Goal: Information Seeking & Learning: Learn about a topic

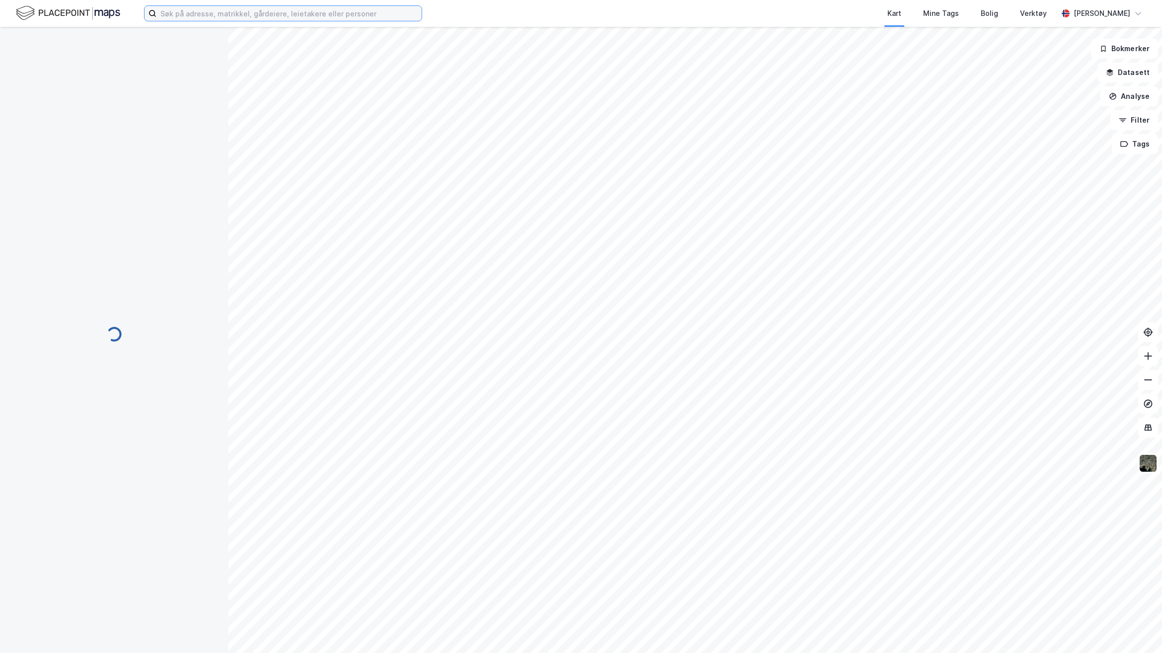
click at [244, 18] on input at bounding box center [288, 13] width 265 height 15
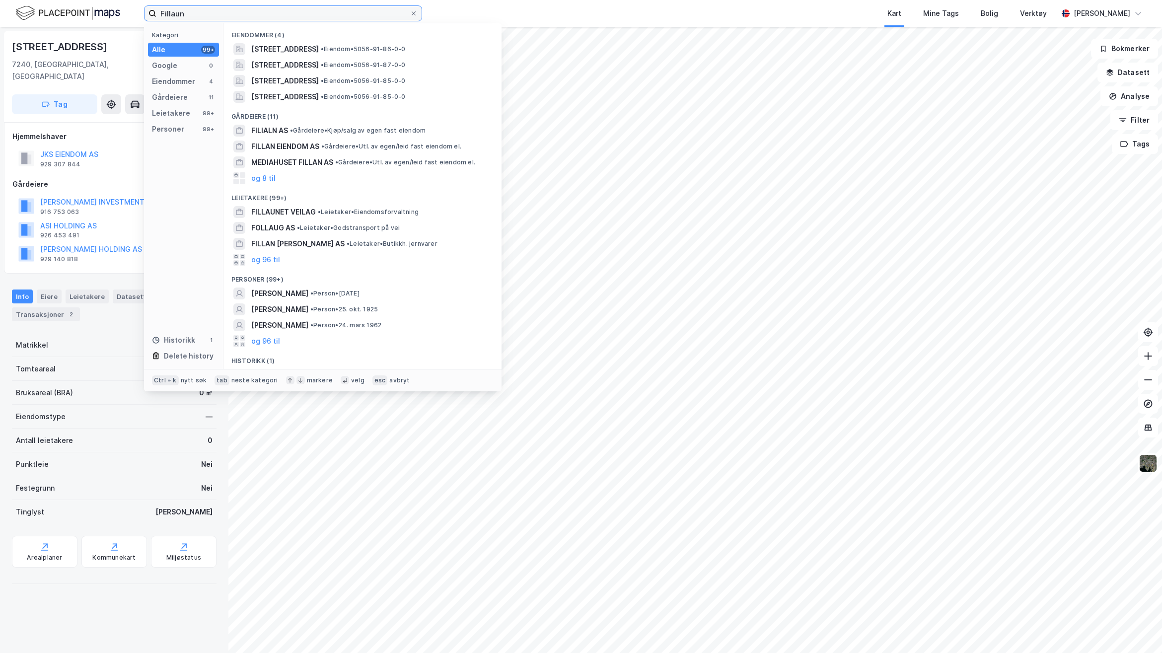
type input "Fillaun"
drag, startPoint x: 254, startPoint y: 14, endPoint x: 80, endPoint y: 14, distance: 173.9
click at [86, 13] on div "Fillaun Kategori Alle 99+ Google 0 Eiendommer 4 Gårdeiere 11 Leietakere 99+ Per…" at bounding box center [581, 13] width 1162 height 27
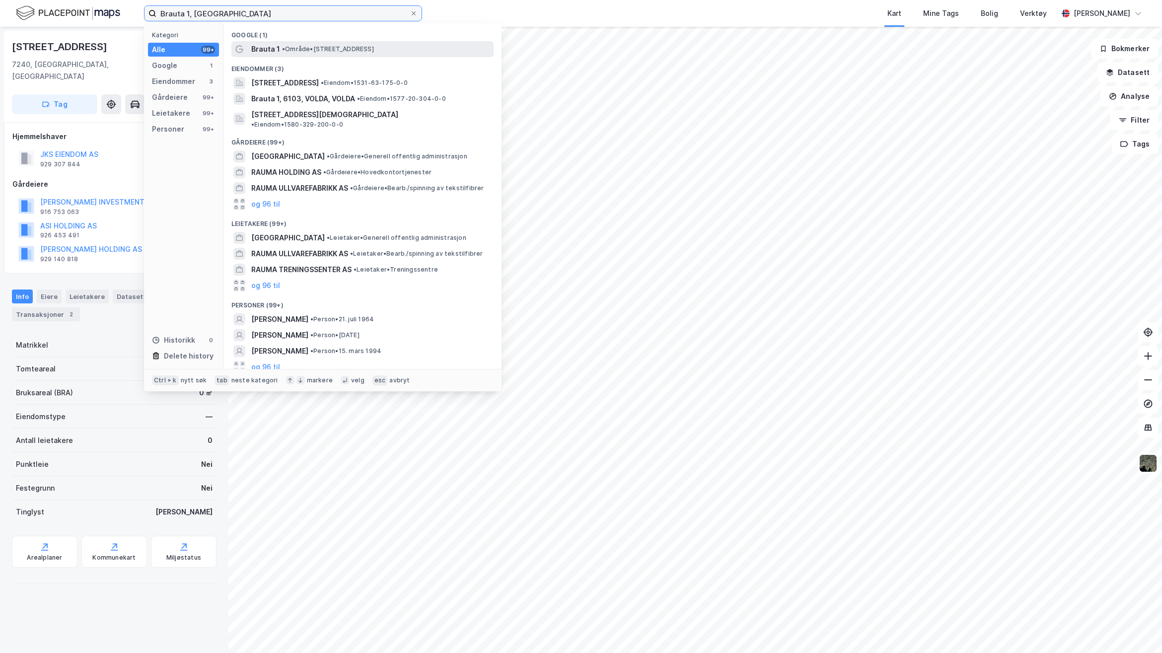
type input "Brauta 1, [GEOGRAPHIC_DATA]"
click at [315, 55] on div "Brauta 1 • Område • [STREET_ADDRESS]" at bounding box center [371, 49] width 240 height 12
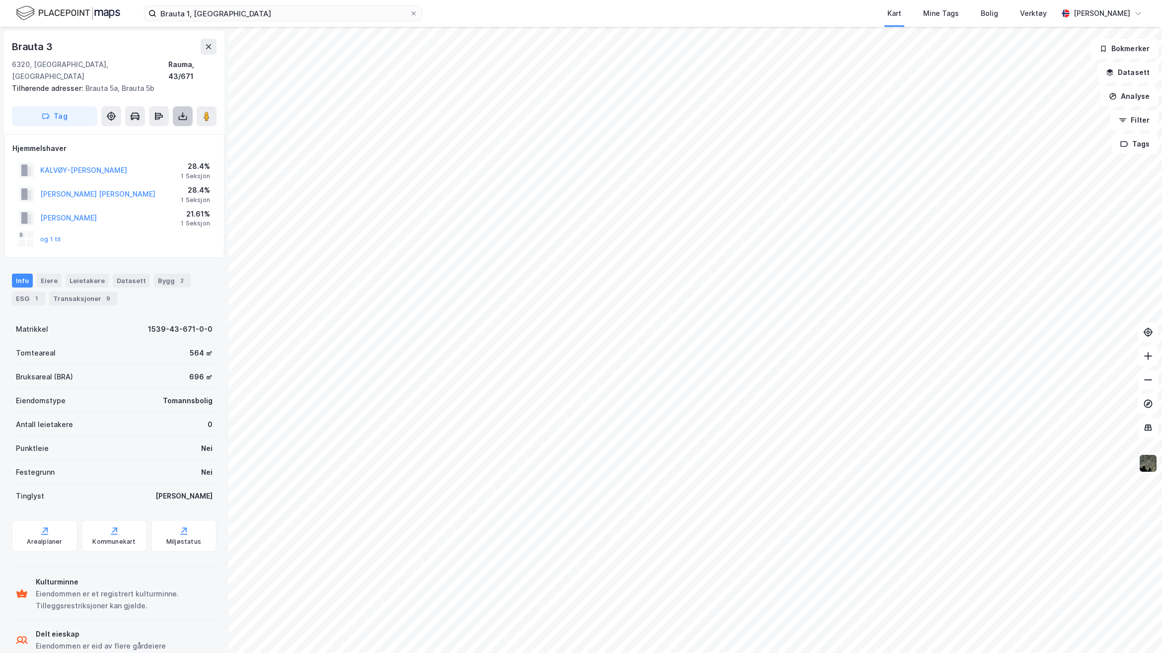
click at [183, 111] on icon at bounding box center [183, 116] width 10 height 10
click at [162, 132] on div "Last ned grunnbok" at bounding box center [134, 136] width 58 height 8
click at [0, 0] on button "og 1 til" at bounding box center [0, 0] width 0 height 0
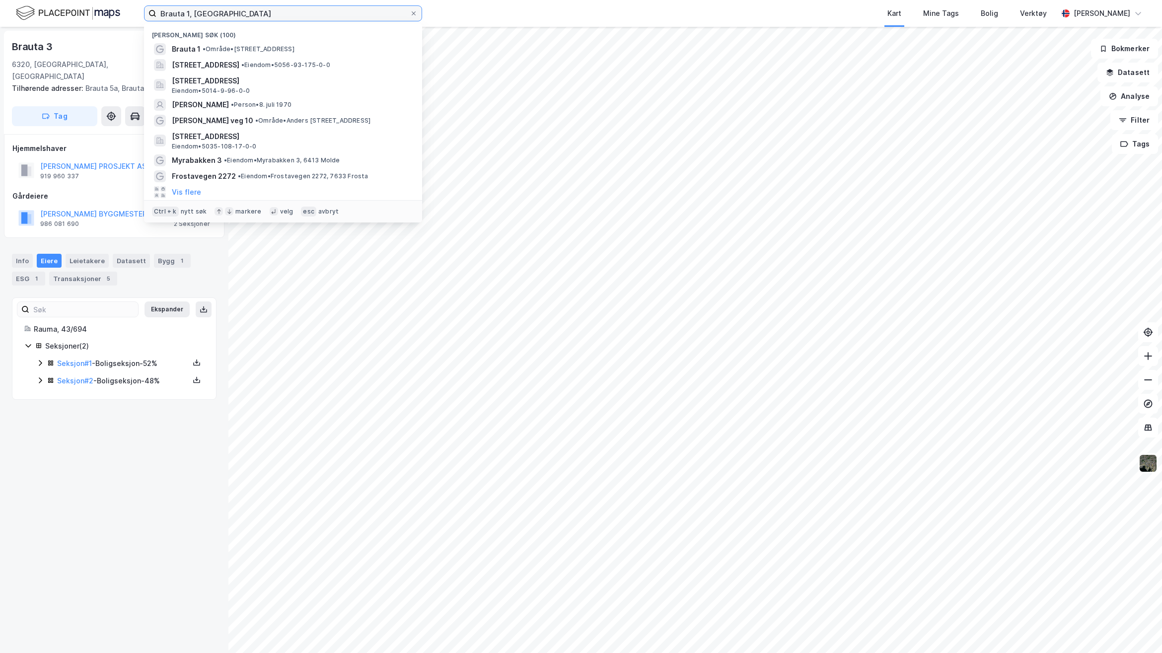
drag, startPoint x: 190, startPoint y: 16, endPoint x: 118, endPoint y: 15, distance: 71.5
click at [118, 15] on div "Brauta 1, Rauma Nylige søk (100) Brauta 1 • Område • [STREET_ADDRESS] • Eiendom…" at bounding box center [581, 13] width 1162 height 27
click at [283, 13] on input at bounding box center [288, 13] width 265 height 15
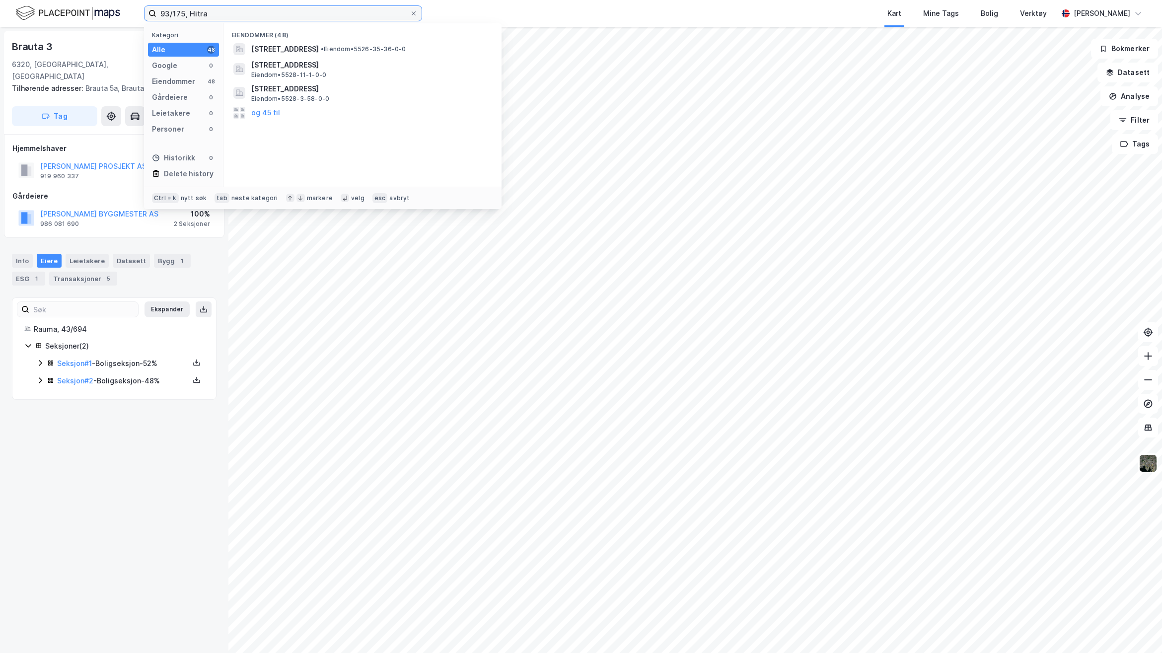
type input "93/175, Hitra"
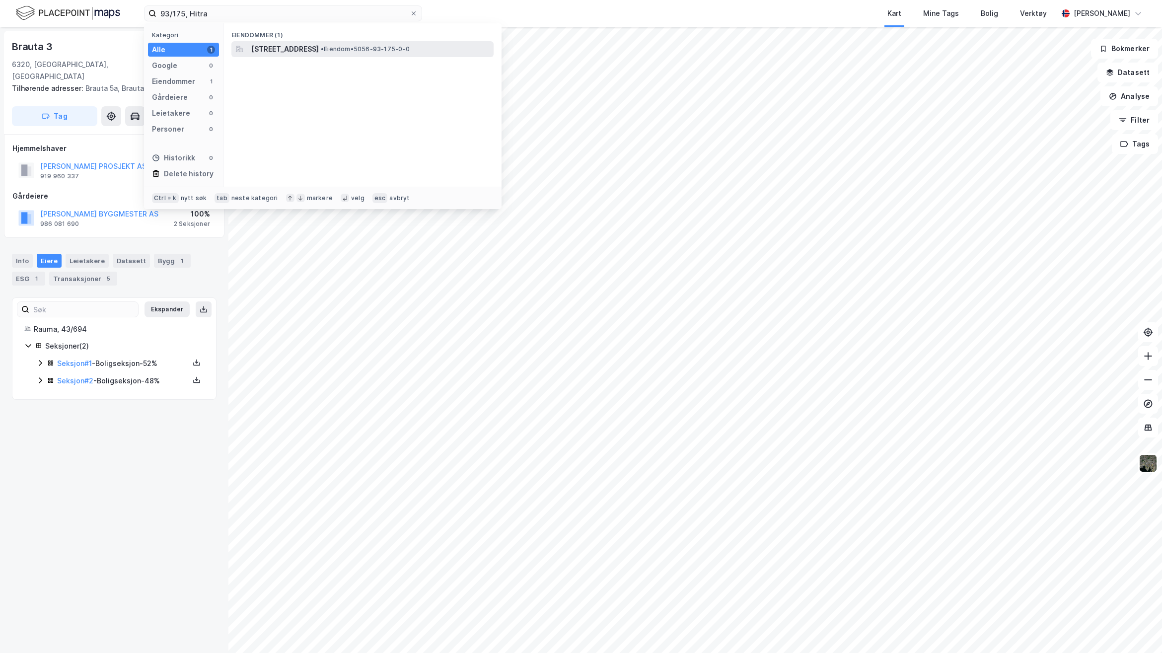
click at [319, 51] on span "[STREET_ADDRESS]" at bounding box center [285, 49] width 68 height 12
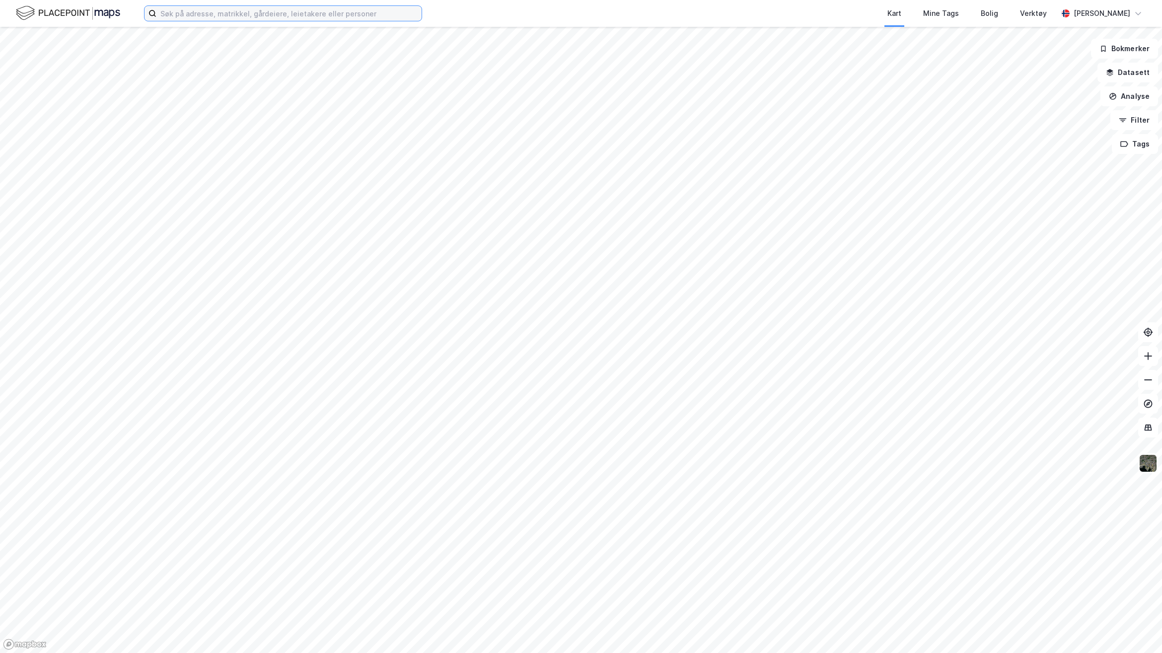
click at [328, 15] on input at bounding box center [288, 13] width 265 height 15
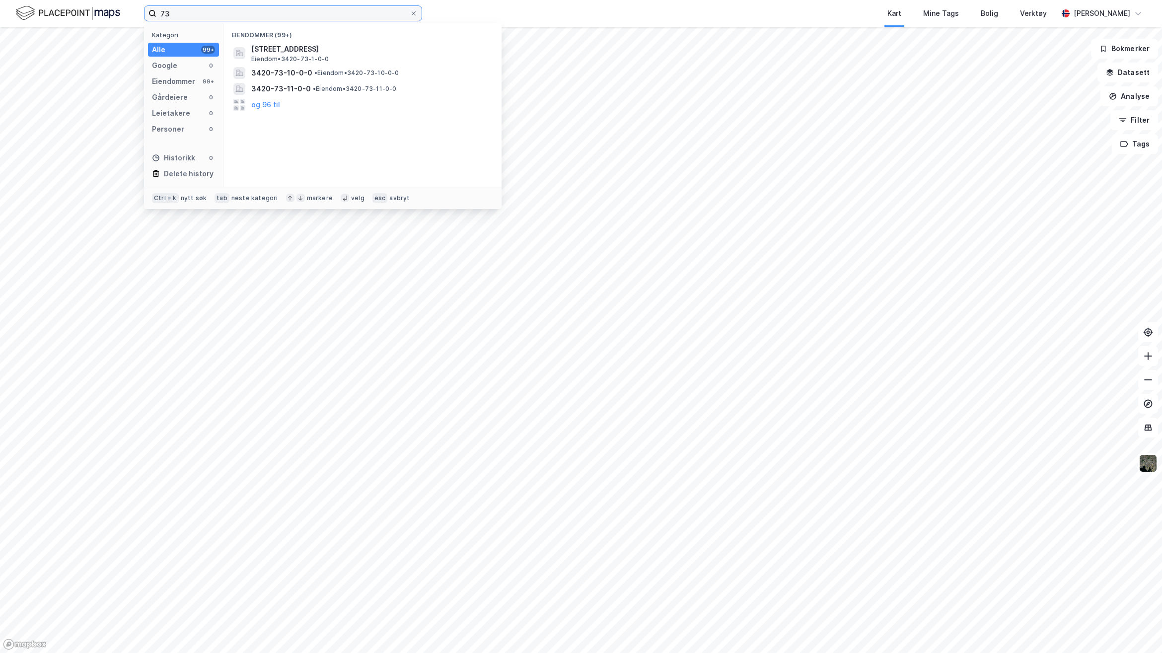
type input "7"
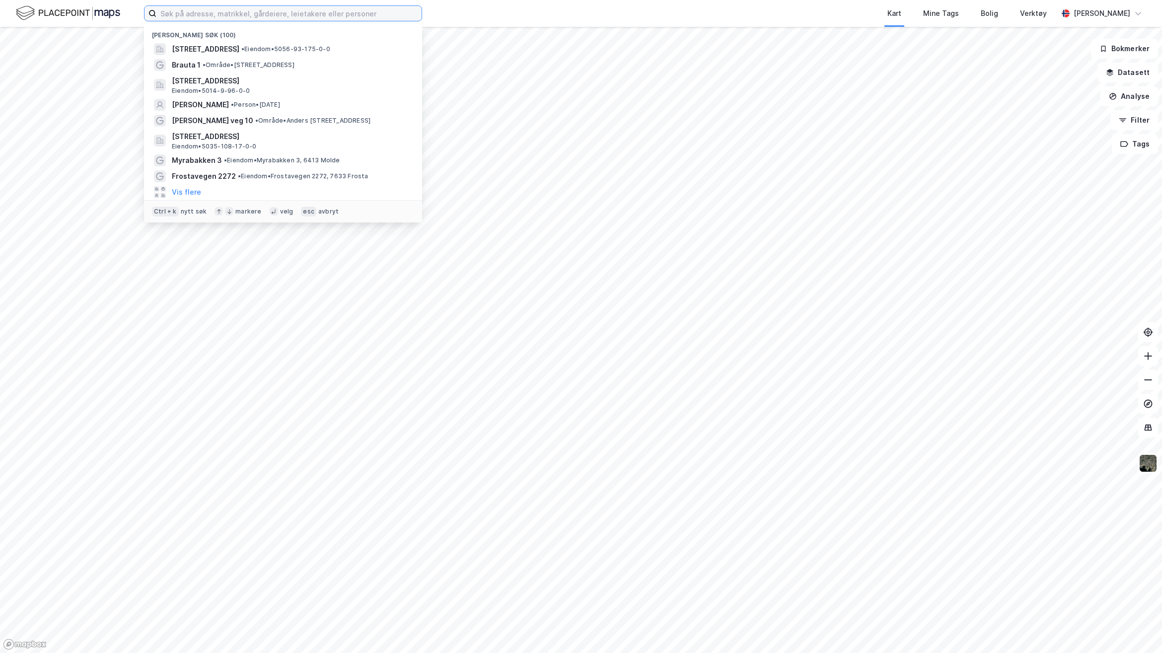
type input "8"
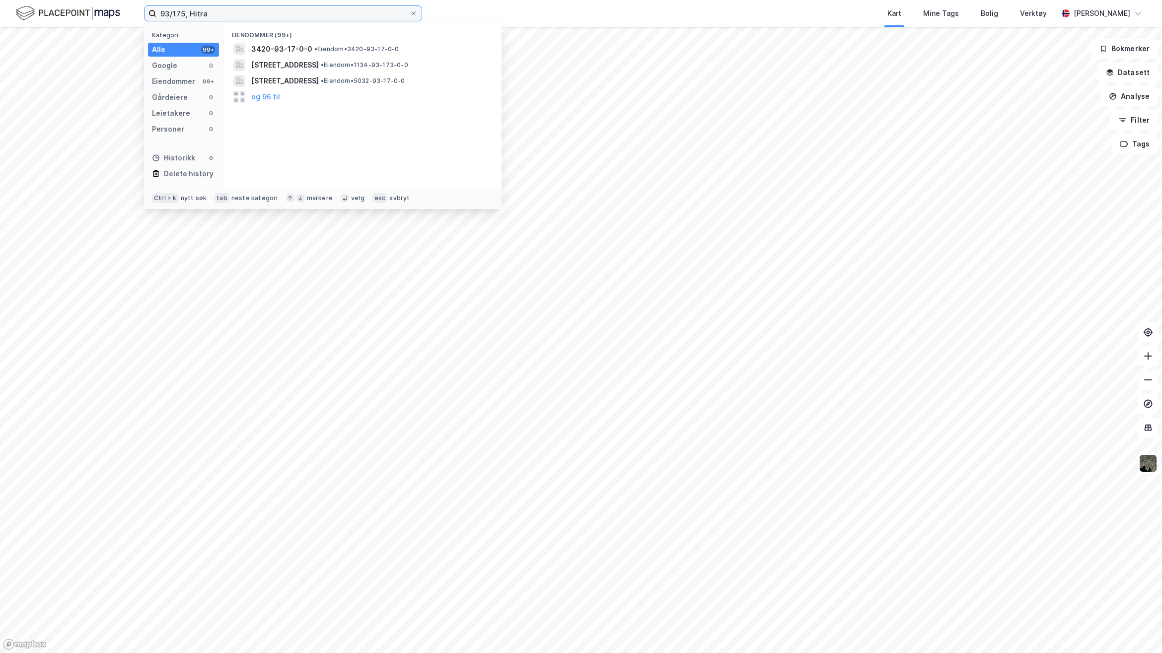
type input "93/175, Hitra"
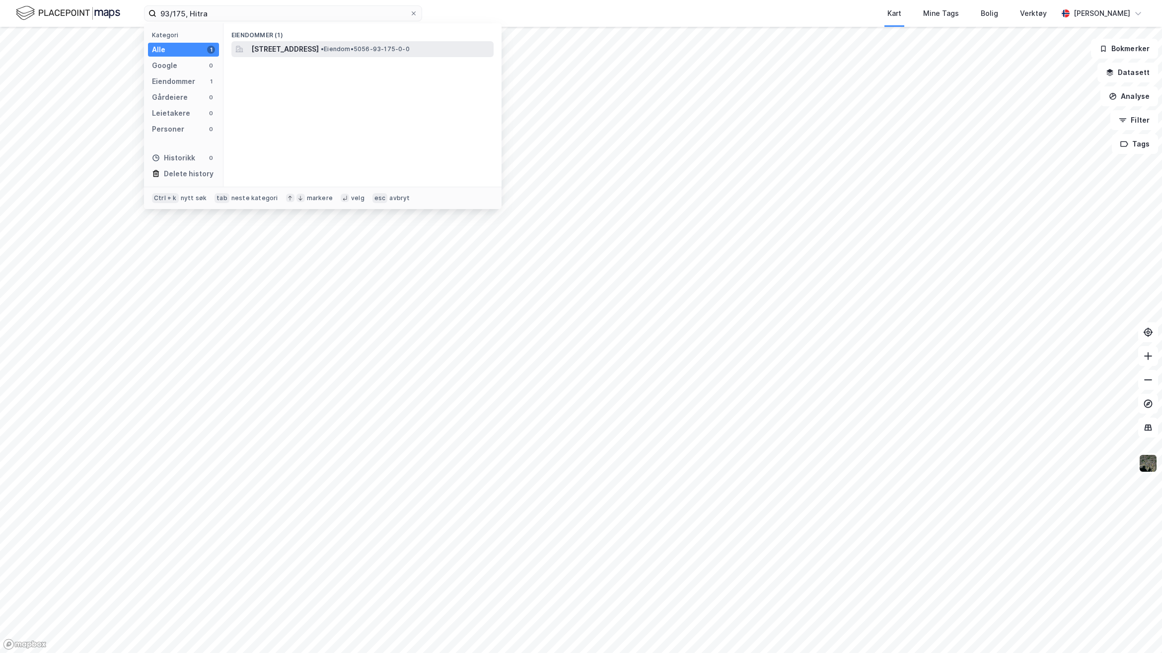
click at [317, 49] on span "[STREET_ADDRESS]" at bounding box center [285, 49] width 68 height 12
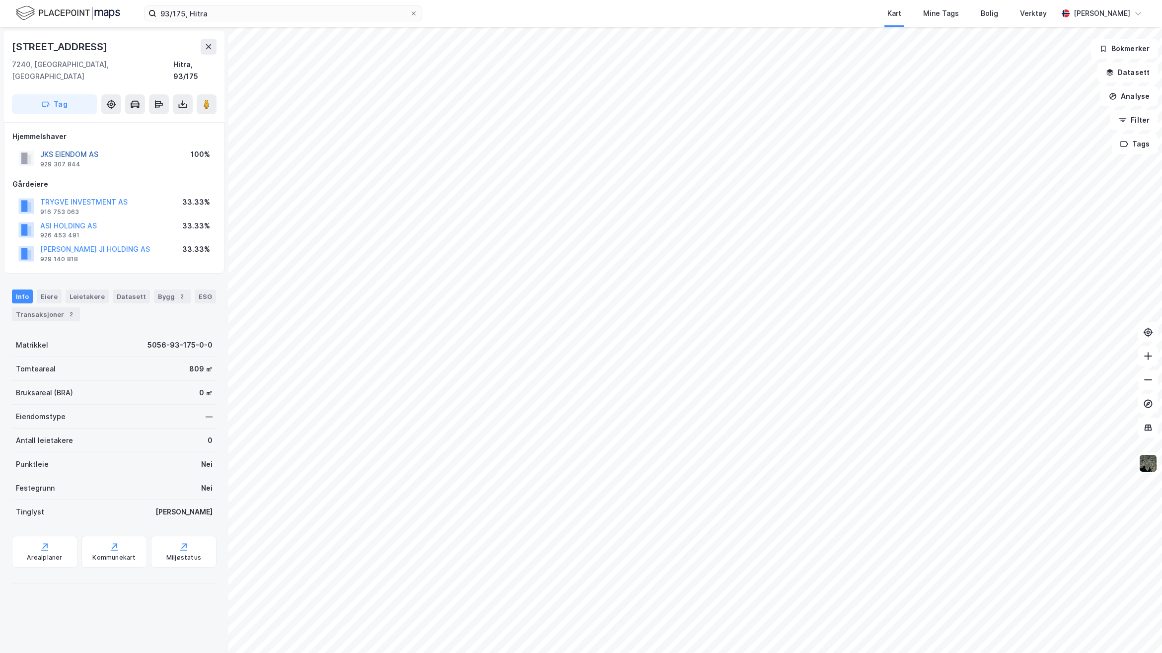
click at [0, 0] on button "JKS EIENDOM AS" at bounding box center [0, 0] width 0 height 0
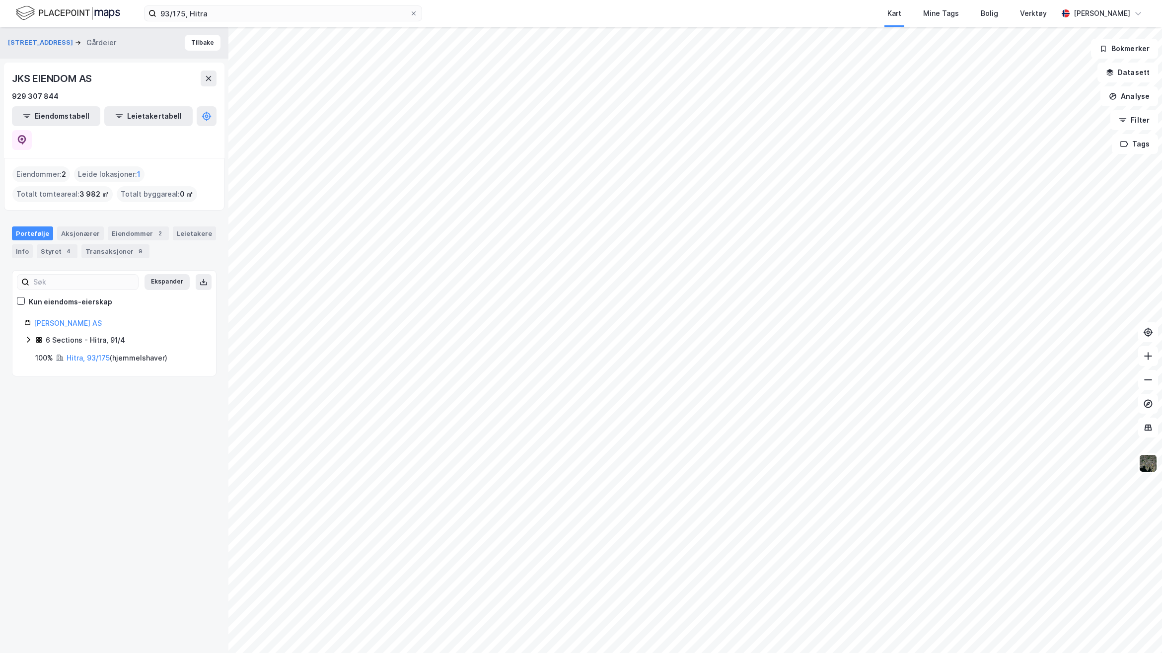
click at [186, 474] on div "Fillaunveien 10 Gårdeier Tilbake JKS EIENDOM AS 929 307 844 Eiendomstabell Leie…" at bounding box center [114, 340] width 229 height 626
click at [51, 166] on div "Eiendommer : 2" at bounding box center [41, 174] width 58 height 16
